Goal: Navigation & Orientation: Find specific page/section

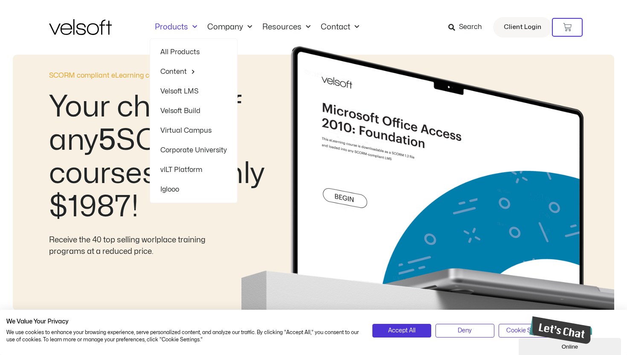
click at [176, 30] on link "Products" at bounding box center [176, 27] width 52 height 9
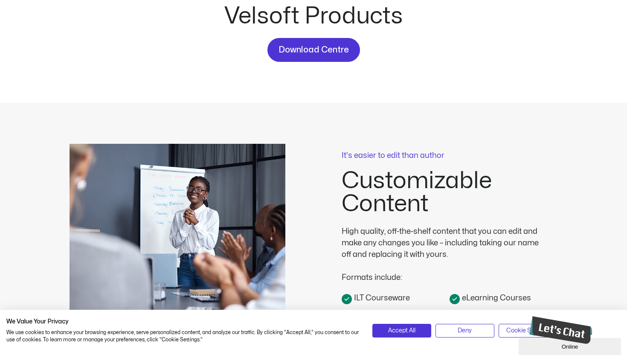
scroll to position [94, 0]
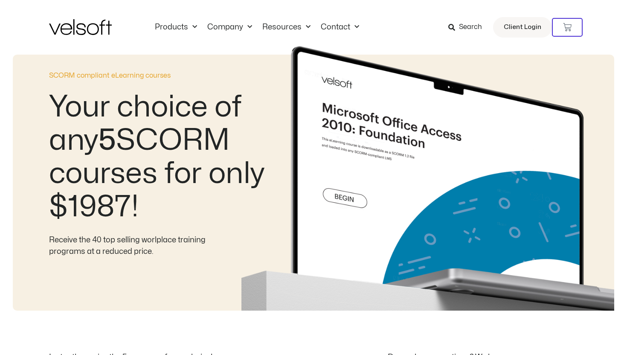
scroll to position [197, 0]
